Goal: Task Accomplishment & Management: Manage account settings

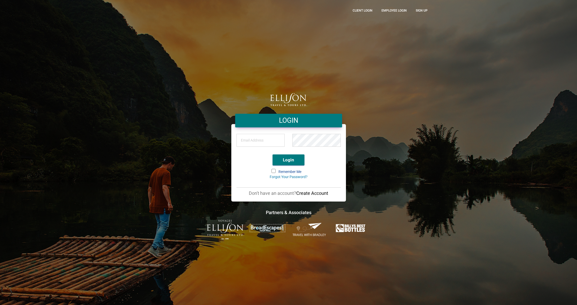
type input "[PERSON_NAME][EMAIL_ADDRESS][DOMAIN_NAME]"
click at [273, 170] on span at bounding box center [274, 171] width 4 height 4
click at [272, 170] on input "Remember Me" at bounding box center [272, 170] width 0 height 0
click at [289, 162] on button "Login" at bounding box center [289, 160] width 32 height 11
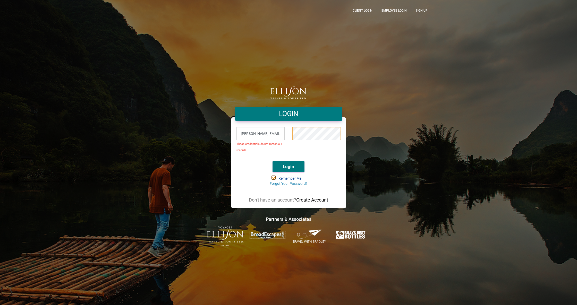
click at [275, 136] on div "[PERSON_NAME][EMAIL_ADDRESS][DOMAIN_NAME] These credentials do not match our re…" at bounding box center [289, 141] width 112 height 31
click at [286, 164] on button "Login" at bounding box center [289, 166] width 32 height 11
